Goal: Complete application form

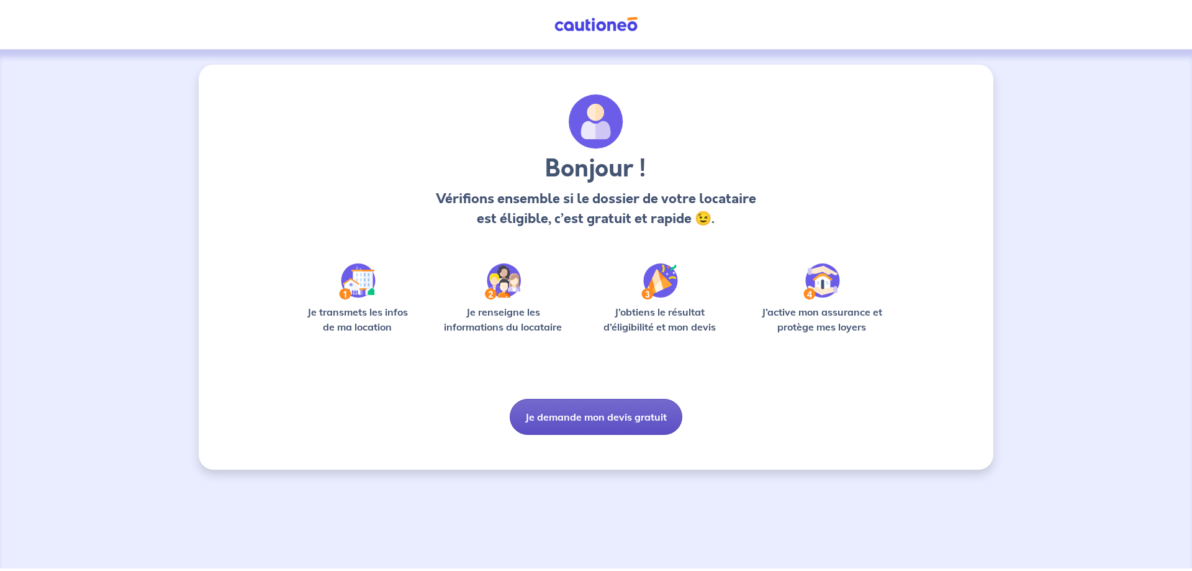
click at [610, 417] on button "Je demande mon devis gratuit" at bounding box center [596, 417] width 173 height 36
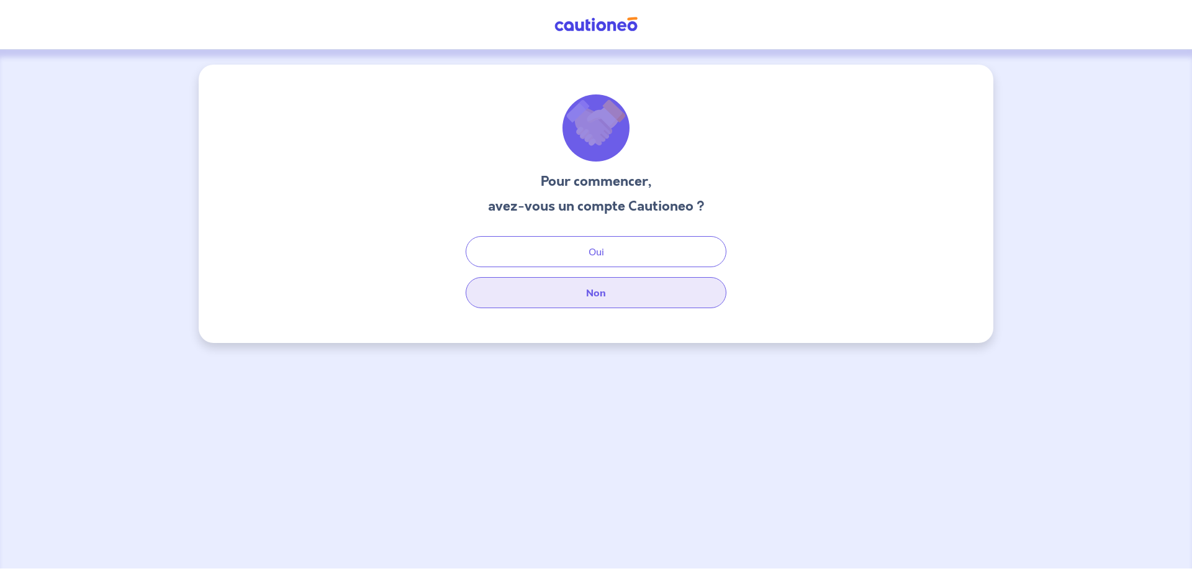
click at [592, 294] on button "Non" at bounding box center [596, 292] width 261 height 31
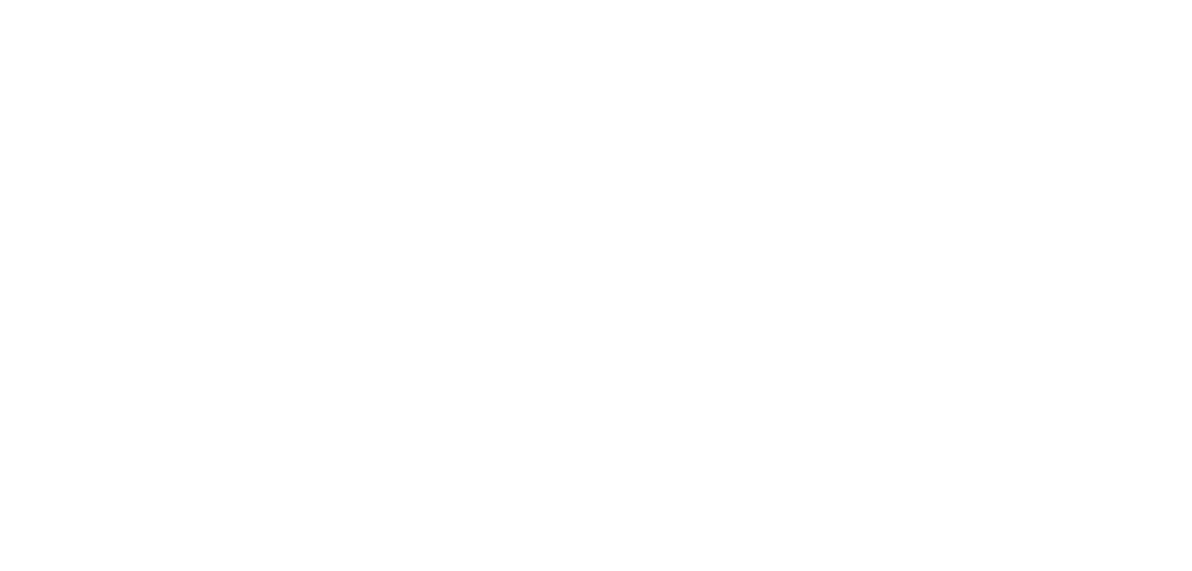
select select "FR"
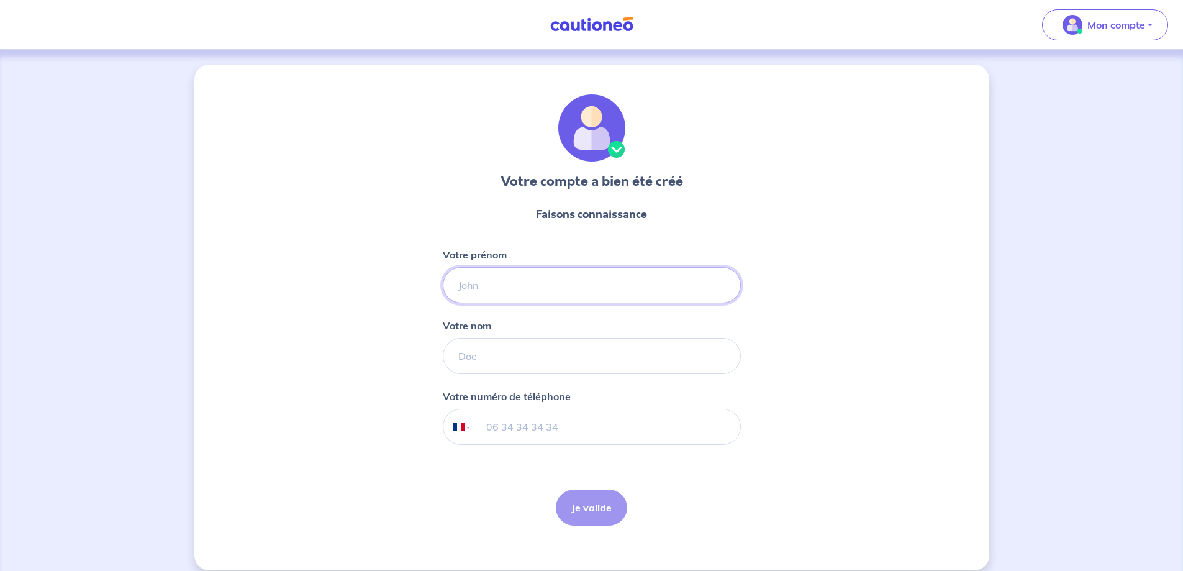
click at [545, 286] on input "Votre prénom" at bounding box center [592, 285] width 298 height 36
type input "[PERSON_NAME]"
type input "NEVEUX"
type input "06 08 37 77 48"
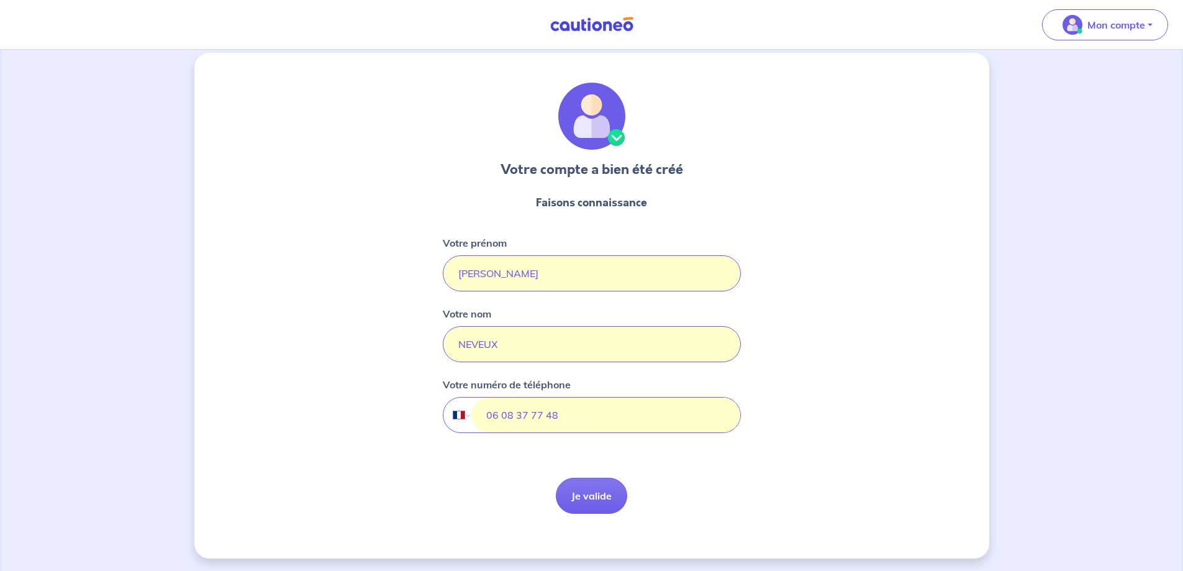
scroll to position [14, 0]
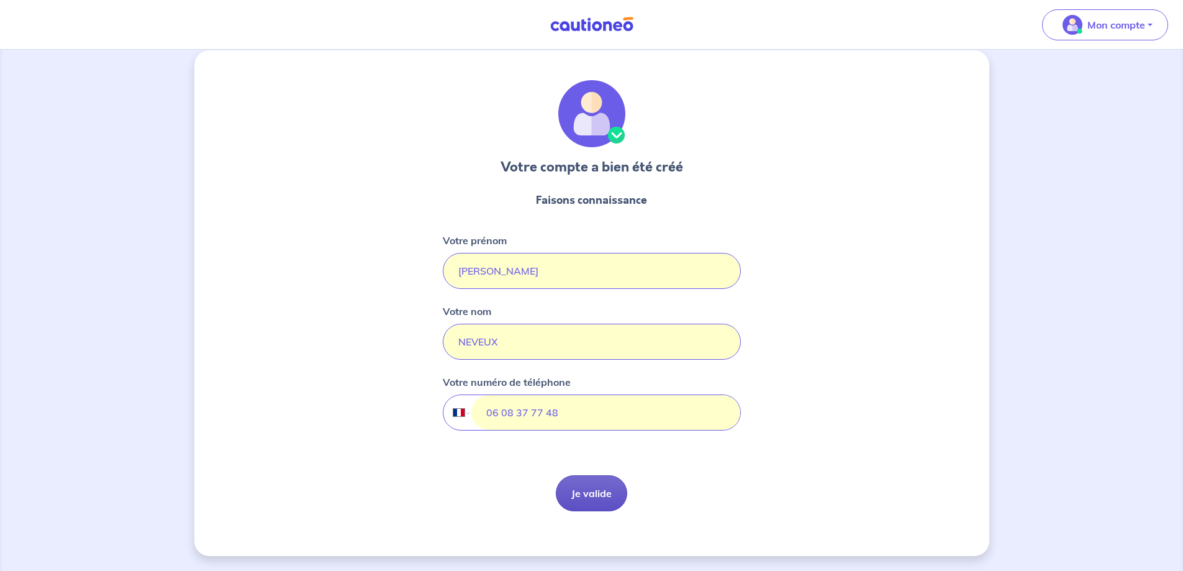
click at [591, 496] on button "Je valide" at bounding box center [591, 493] width 71 height 36
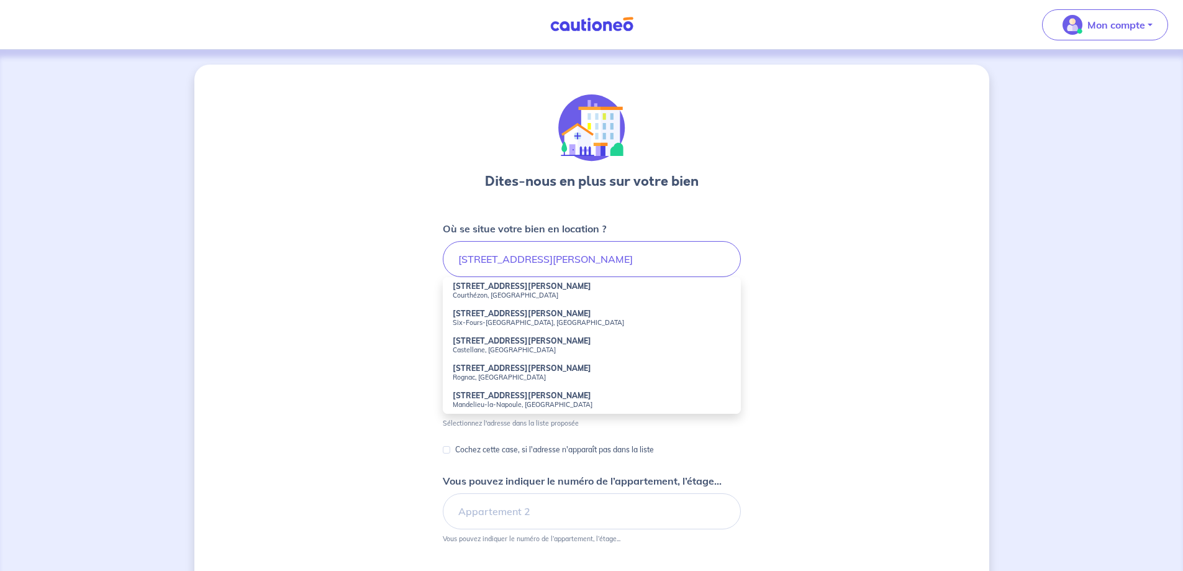
click at [509, 289] on strong "[STREET_ADDRESS][PERSON_NAME]" at bounding box center [522, 285] width 138 height 9
type input "[STREET_ADDRESS][PERSON_NAME]"
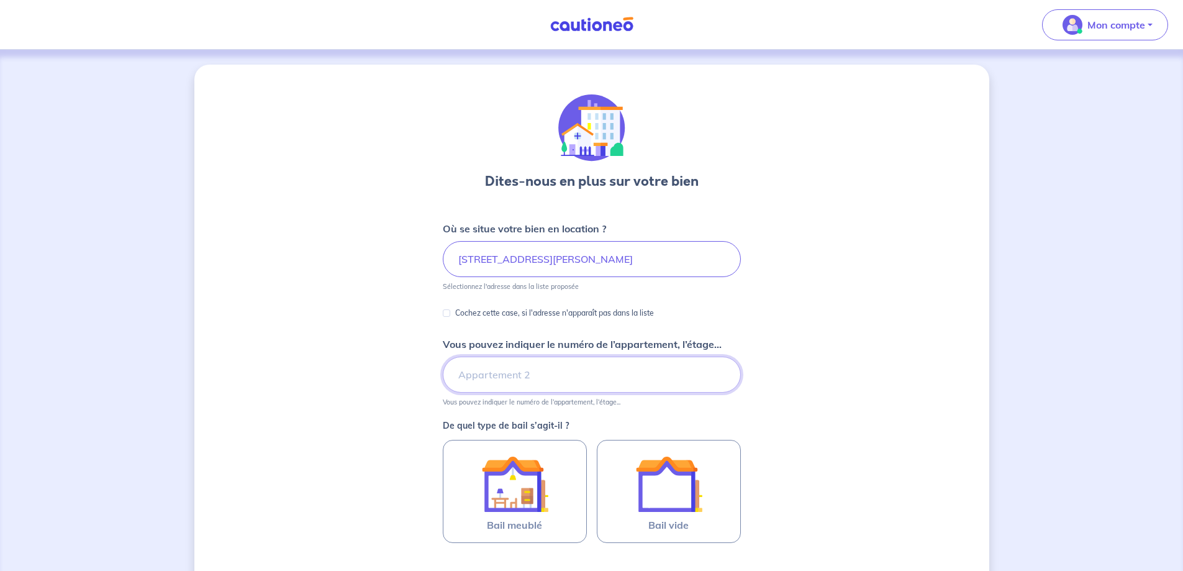
click at [536, 374] on input "Vous pouvez indiquer le numéro de l’appartement, l’étage..." at bounding box center [592, 374] width 298 height 36
type input "Appartement 002"
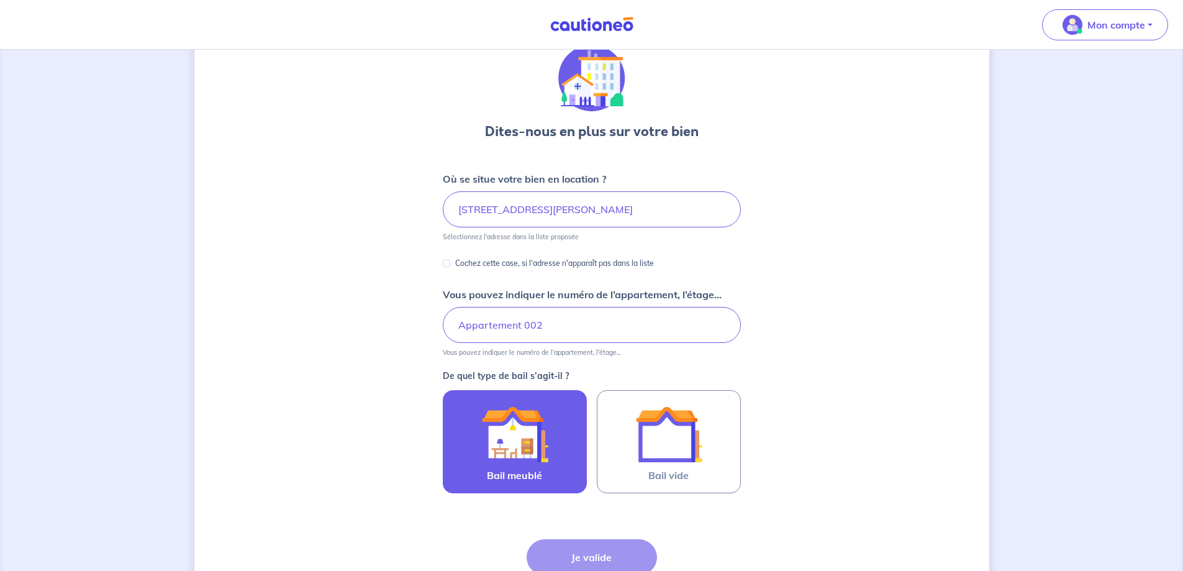
scroll to position [124, 0]
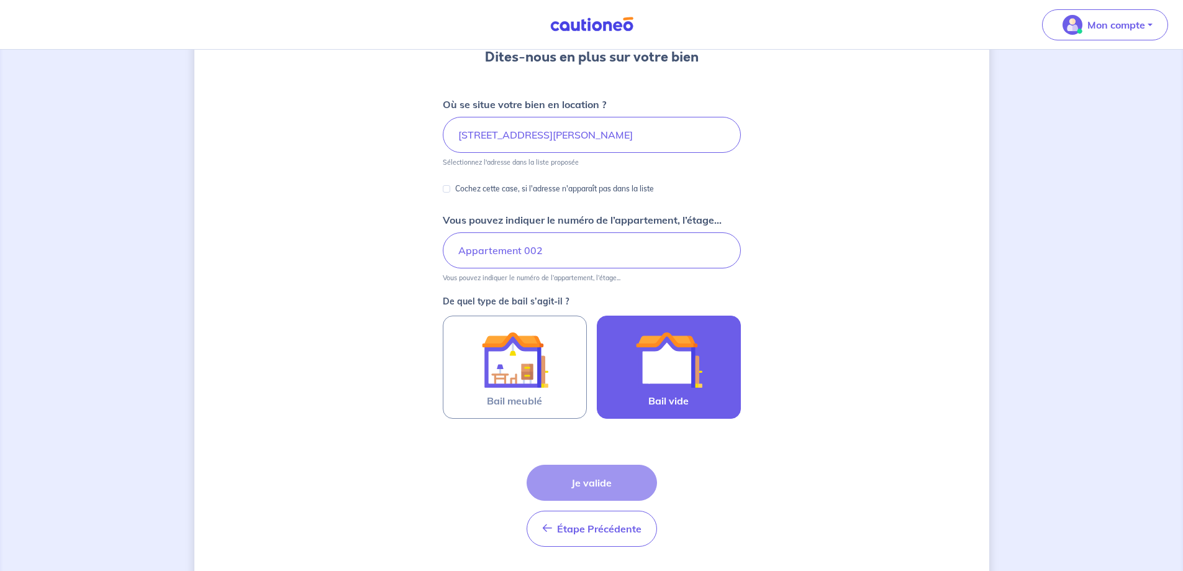
click at [676, 373] on img at bounding box center [668, 359] width 67 height 67
click at [0, 0] on input "Bail vide" at bounding box center [0, 0] width 0 height 0
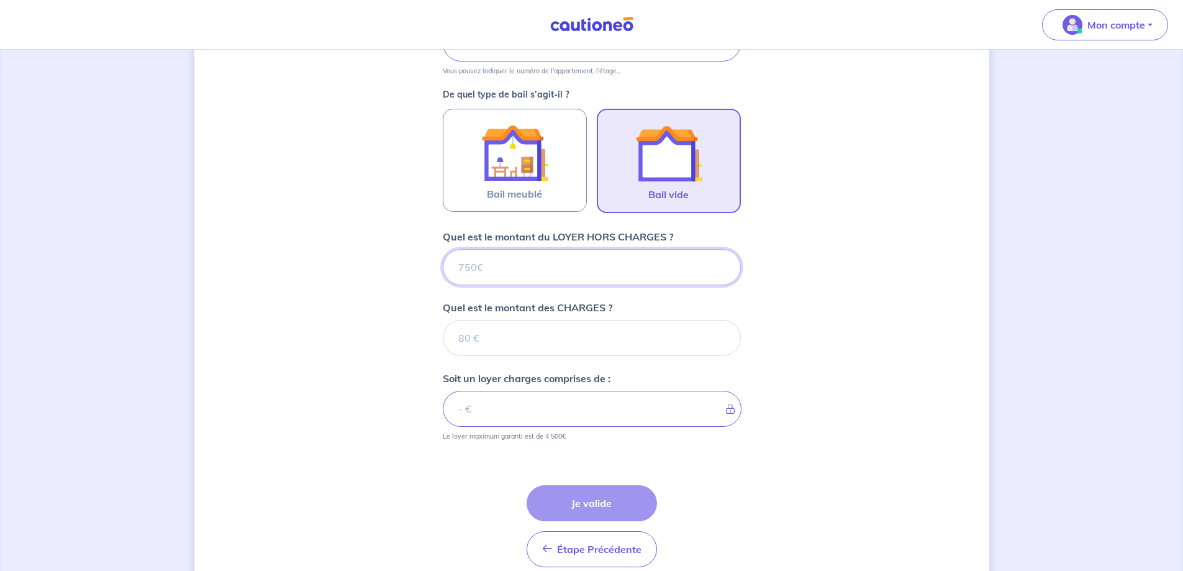
scroll to position [387, 0]
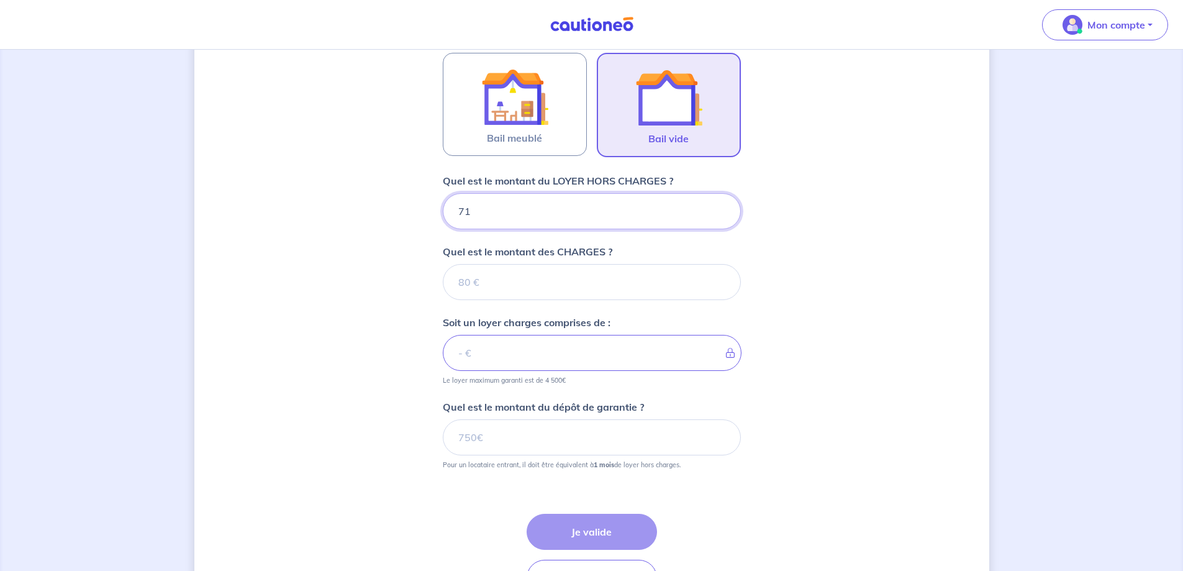
type input "710"
click at [537, 284] on input "Quel est le montant des CHARGES ?" at bounding box center [592, 282] width 298 height 36
type input "80"
type input "790"
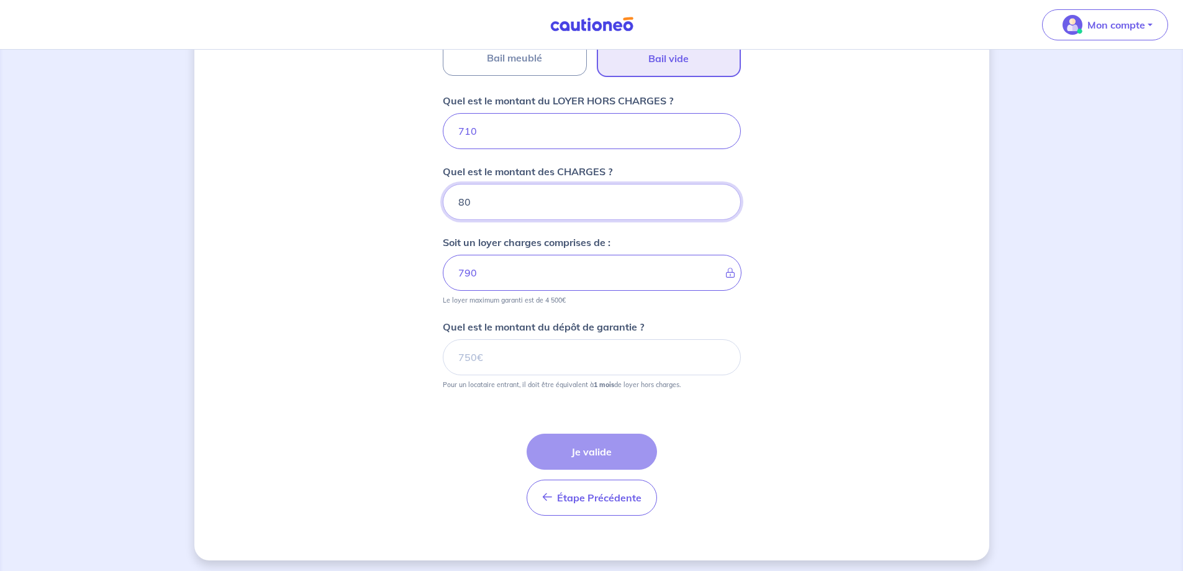
scroll to position [471, 0]
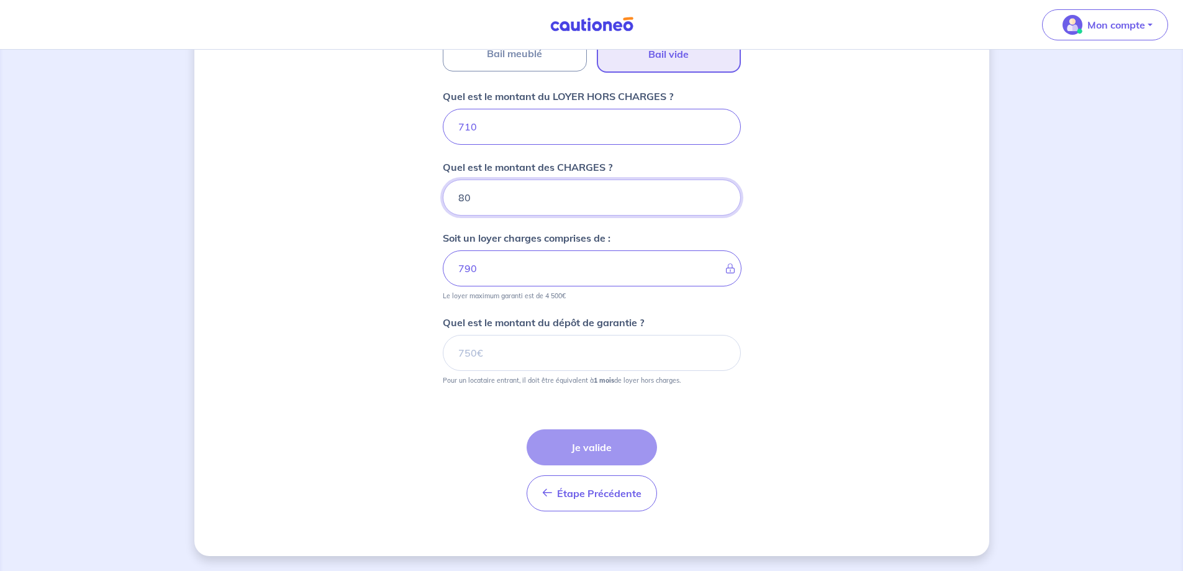
type input "80"
click at [507, 348] on input "Quel est le montant du dépôt de garantie ?" at bounding box center [592, 353] width 298 height 36
type input "710"
click at [594, 450] on button "Je valide" at bounding box center [592, 447] width 130 height 36
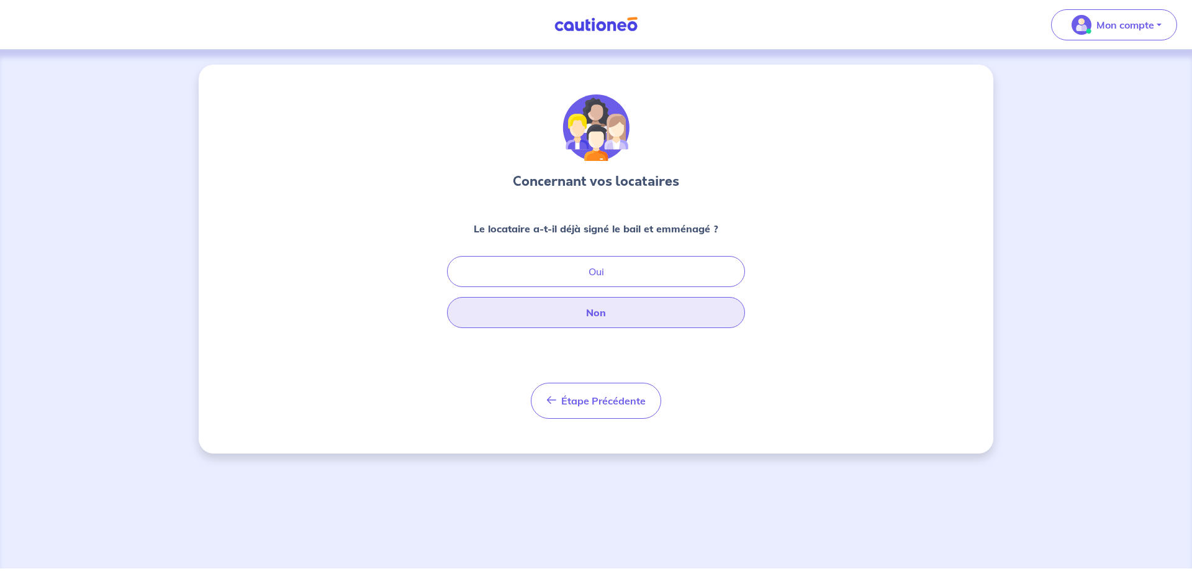
click at [606, 315] on button "Non" at bounding box center [596, 312] width 298 height 31
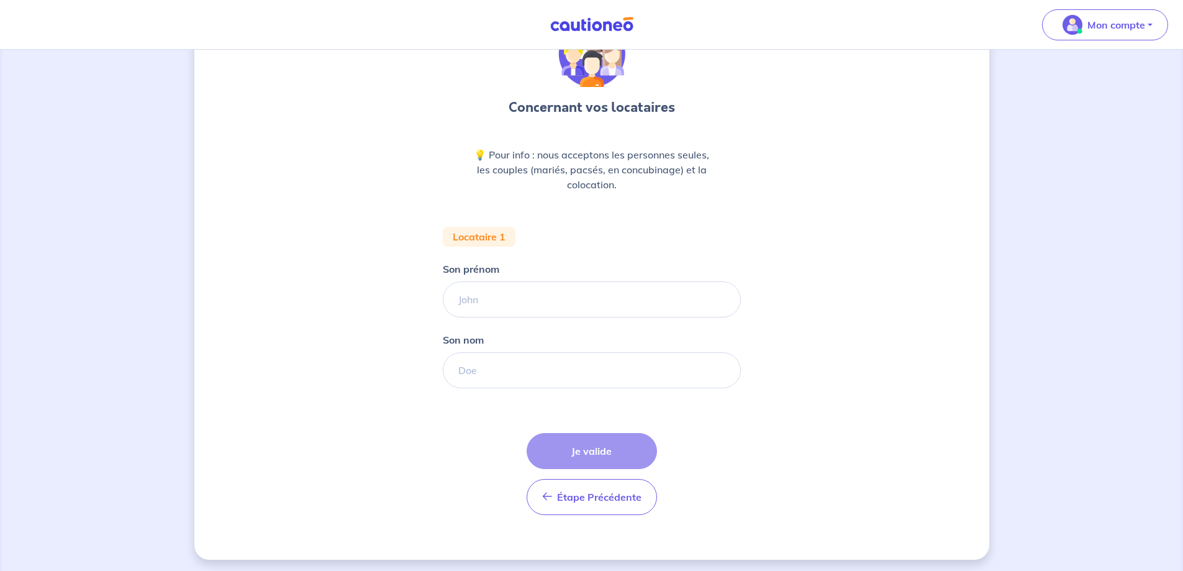
scroll to position [78, 0]
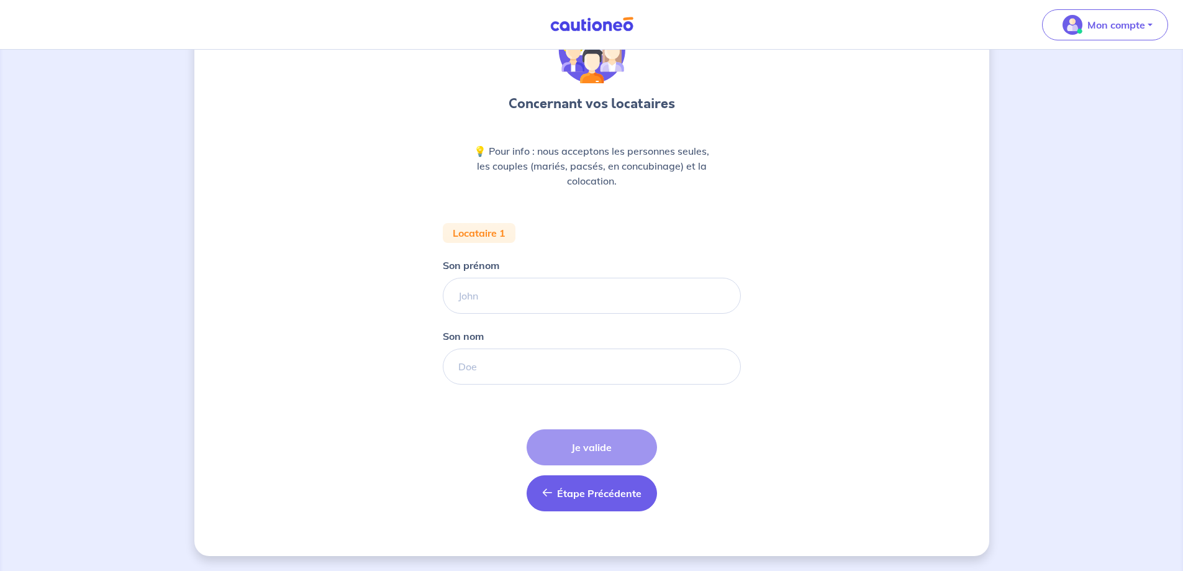
click at [600, 495] on span "Étape Précédente" at bounding box center [599, 493] width 84 height 12
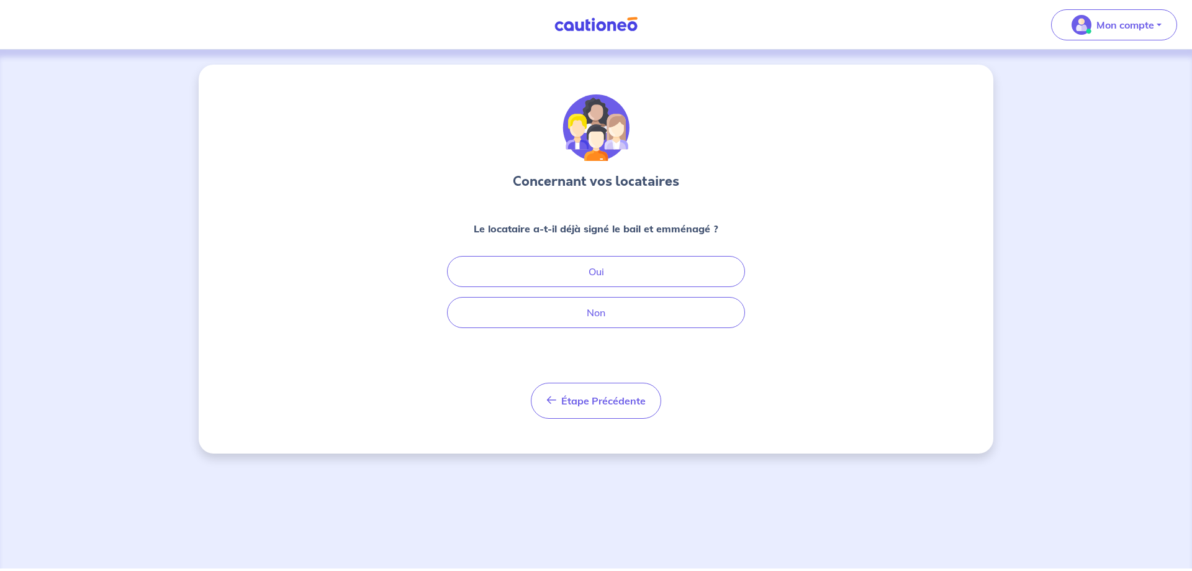
click at [577, 27] on img at bounding box center [596, 25] width 93 height 16
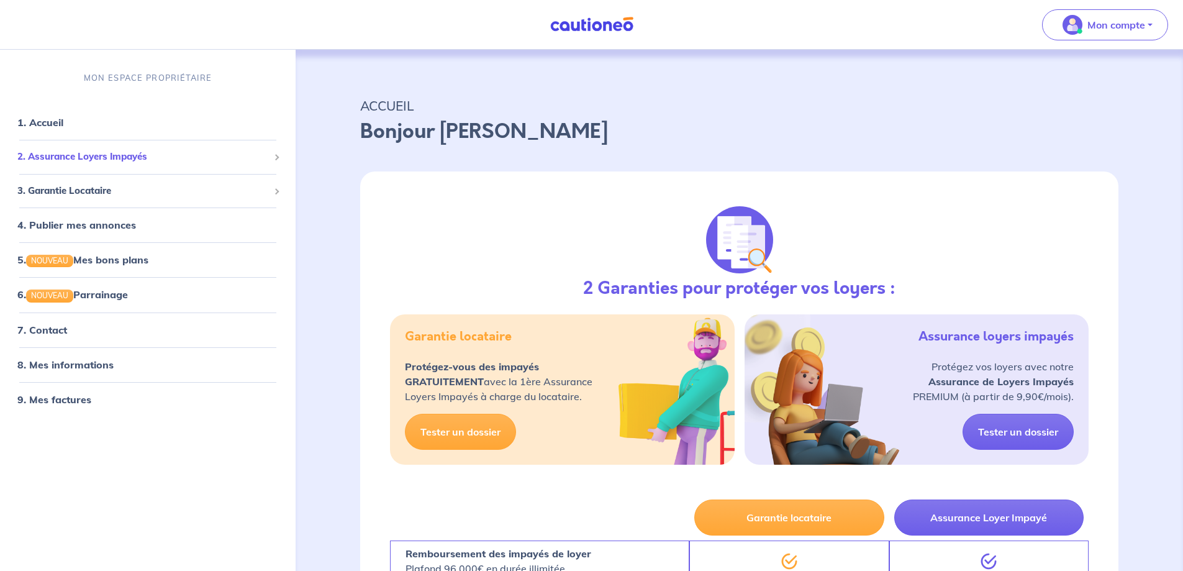
click at [266, 157] on span "2. Assurance Loyers Impayés" at bounding box center [142, 157] width 251 height 14
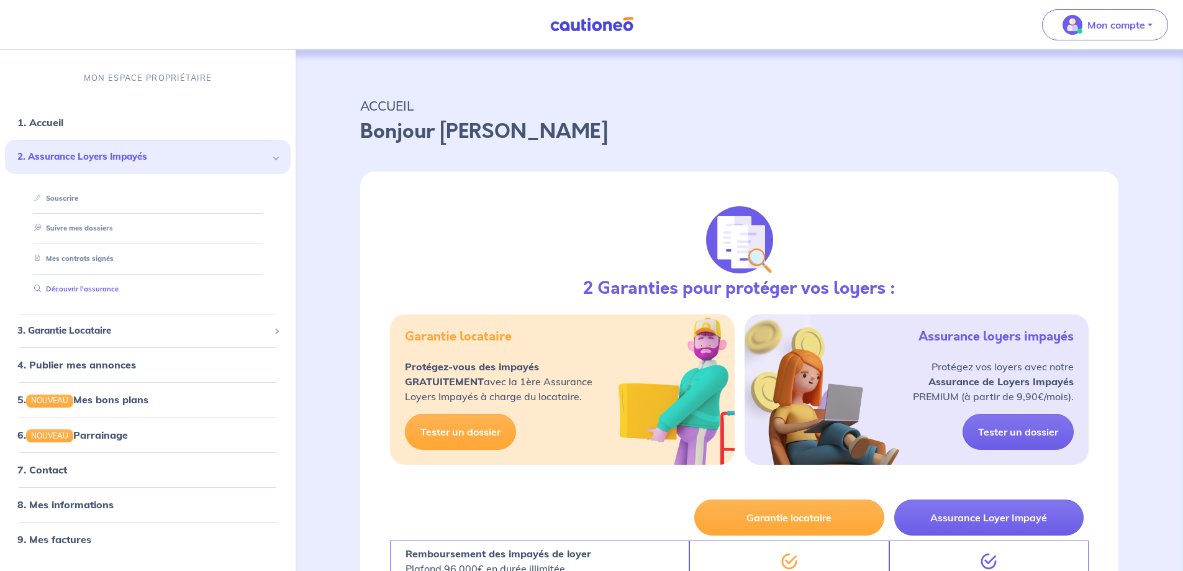
click at [91, 290] on link "Découvrir l'assurance" at bounding box center [73, 288] width 89 height 9
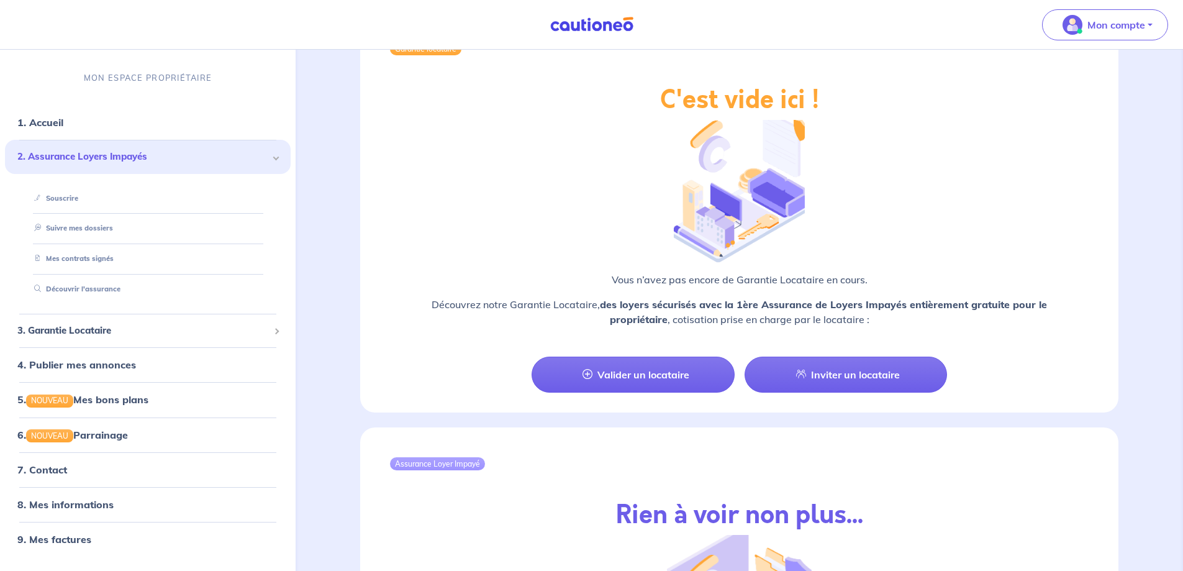
scroll to position [943, 0]
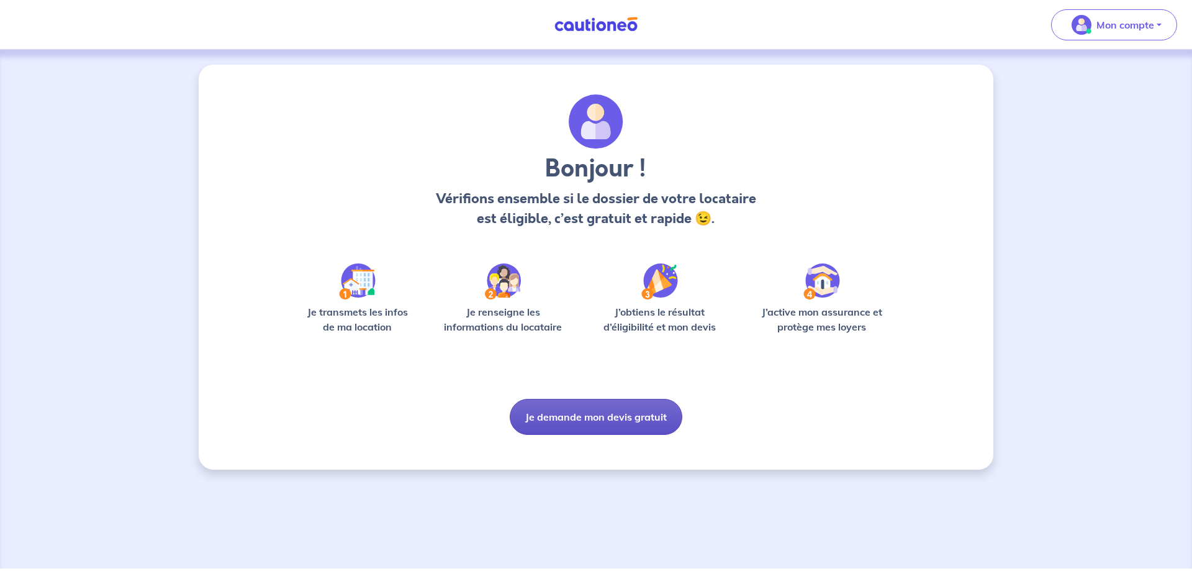
click at [617, 414] on button "Je demande mon devis gratuit" at bounding box center [596, 417] width 173 height 36
